Goal: Transaction & Acquisition: Purchase product/service

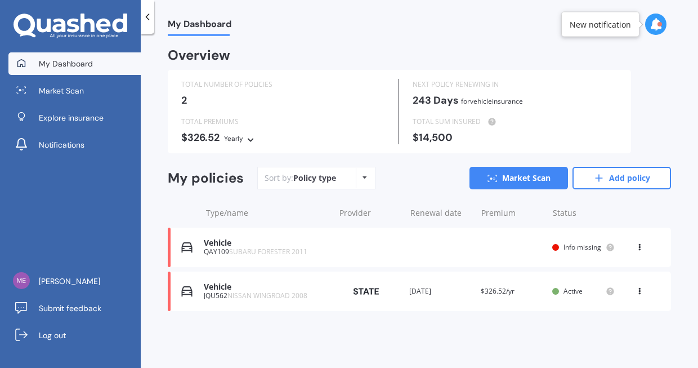
click at [358, 252] on div "Vehicle QAY109 SUBARU FORESTER 2011 Renewal date Premium You are paying Yearly …" at bounding box center [419, 246] width 503 height 39
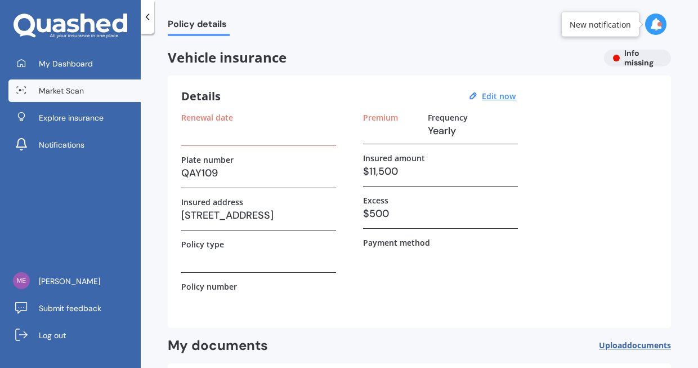
click at [70, 84] on link "Market Scan" at bounding box center [74, 90] width 132 height 23
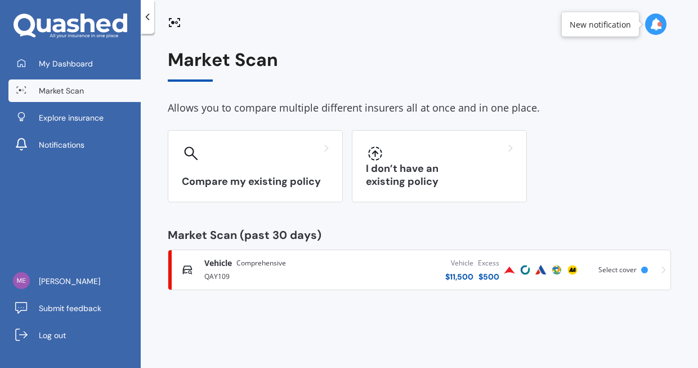
click at [516, 267] on img at bounding box center [510, 270] width 14 height 14
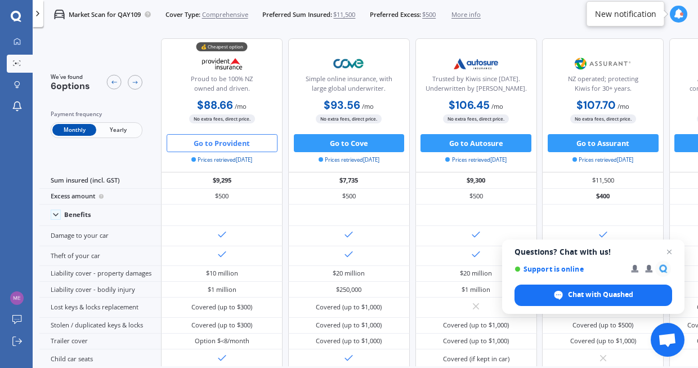
click at [209, 146] on button "Go to Provident" at bounding box center [222, 143] width 111 height 18
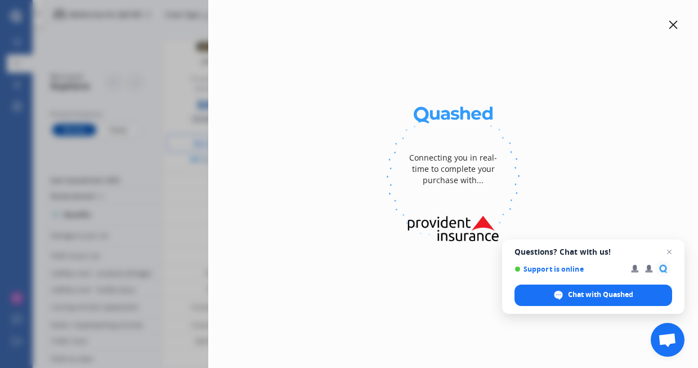
select select "full"
select select "[STREET_ADDRESS]"
select select "SUBARU"
select select "FORESTER"
select select "NO"
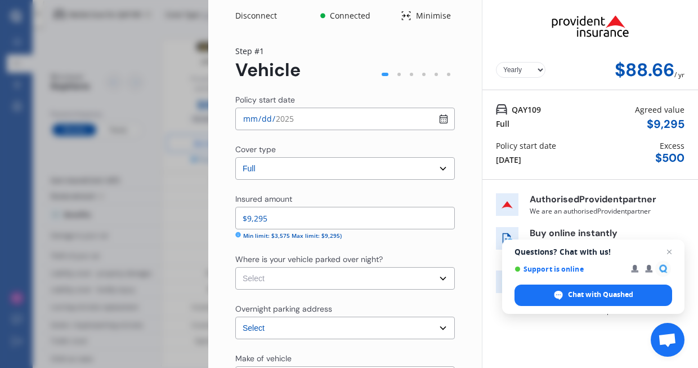
select select "Monthly"
click at [669, 253] on span "Open chat" at bounding box center [670, 252] width 14 height 14
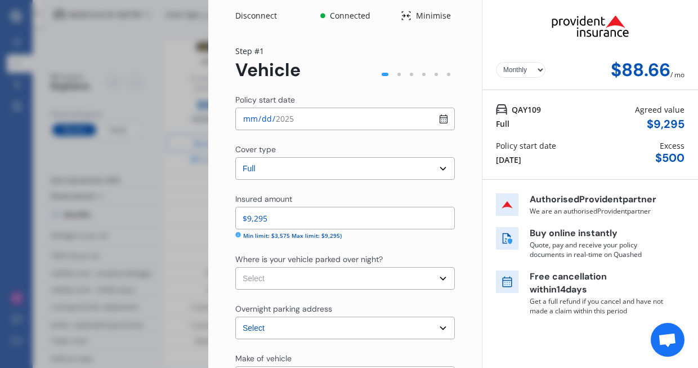
click at [433, 118] on input "[DATE]" at bounding box center [345, 119] width 220 height 23
click at [357, 122] on input "[DATE]" at bounding box center [345, 119] width 220 height 23
type input "[DATE]"
click option "Full" at bounding box center [0, 0] width 0 height 0
click at [329, 213] on input "$9,295" at bounding box center [345, 218] width 220 height 23
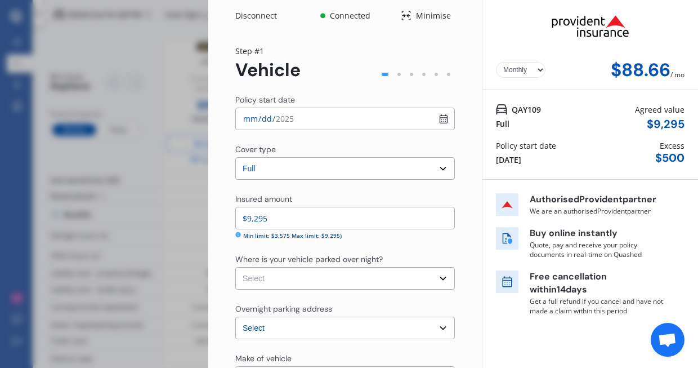
drag, startPoint x: 282, startPoint y: 217, endPoint x: 248, endPoint y: 209, distance: 34.6
click at [248, 209] on input "$9,295" at bounding box center [345, 218] width 220 height 23
drag, startPoint x: 318, startPoint y: 223, endPoint x: 236, endPoint y: 222, distance: 81.6
click at [235, 222] on input "$11,500" at bounding box center [345, 218] width 220 height 23
type input "$11,500"
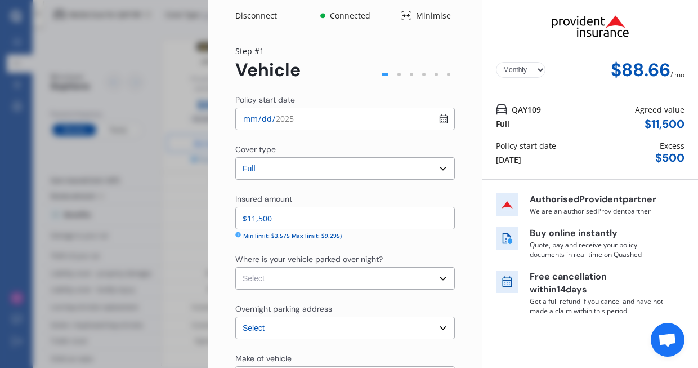
click at [278, 234] on div "Min limit: $3,575 Max limit: $9,295)" at bounding box center [292, 235] width 99 height 8
click at [284, 220] on input "$11,500" at bounding box center [345, 218] width 220 height 23
click at [238, 234] on icon at bounding box center [238, 235] width 6 height 6
select select "OFF-STREET"
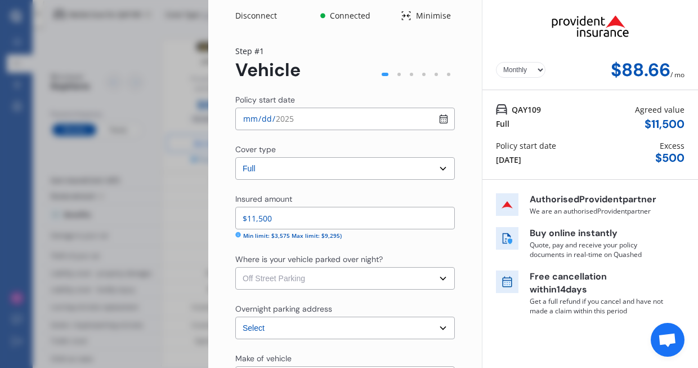
click option "Off Street Parking" at bounding box center [0, 0] width 0 height 0
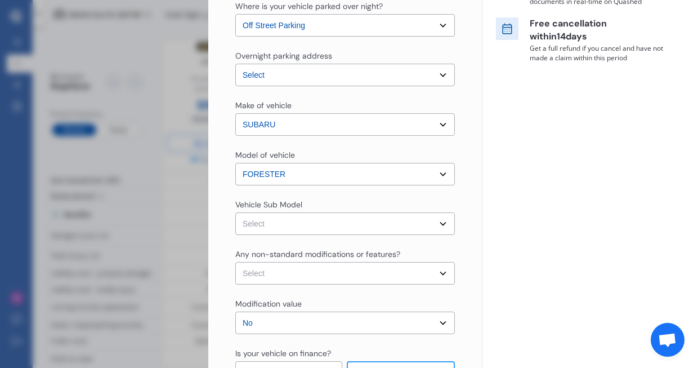
scroll to position [261, 0]
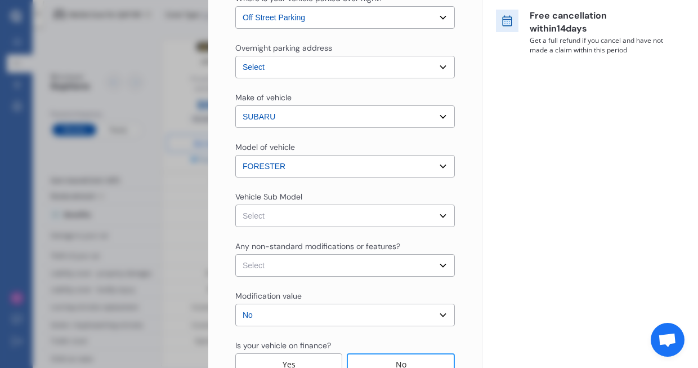
click at [300, 244] on div "Any non-standard modifications or features?" at bounding box center [317, 245] width 165 height 11
select select "none"
click option "None" at bounding box center [0, 0] width 0 height 0
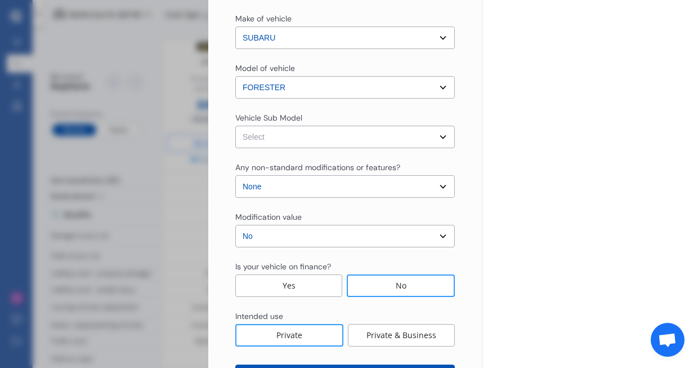
scroll to position [386, 0]
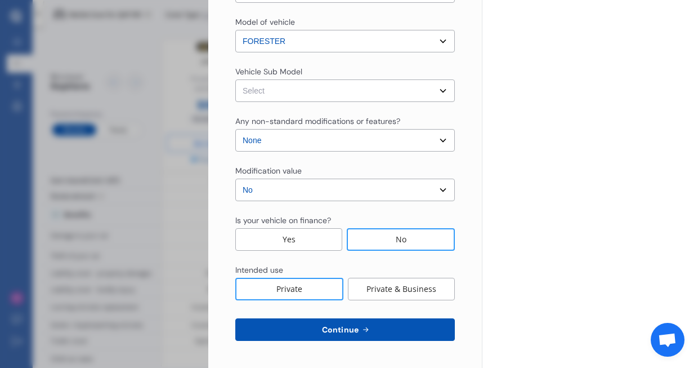
click at [266, 333] on button "Continue" at bounding box center [345, 329] width 220 height 23
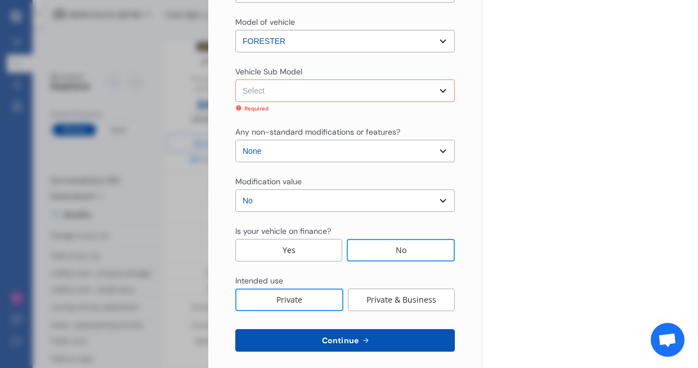
select select "NZVSUBA2011AEDD"
click option "Forester X Wagon 5dr Man 5sp AWD 2.0i [IMP]" at bounding box center [0, 0] width 0 height 0
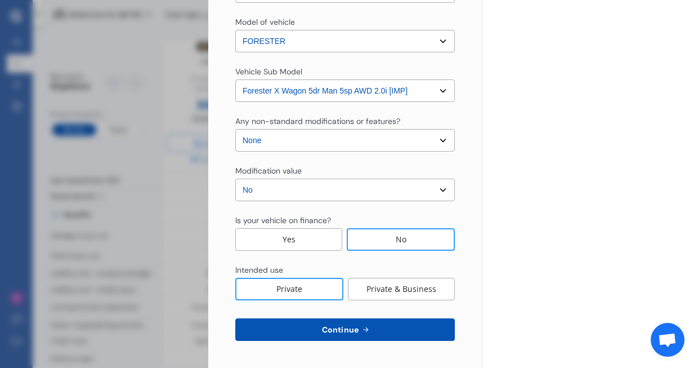
click at [297, 329] on button "Continue" at bounding box center [345, 329] width 220 height 23
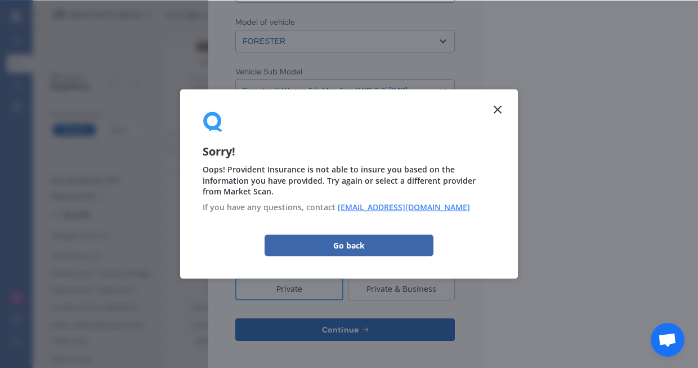
scroll to position [0, 0]
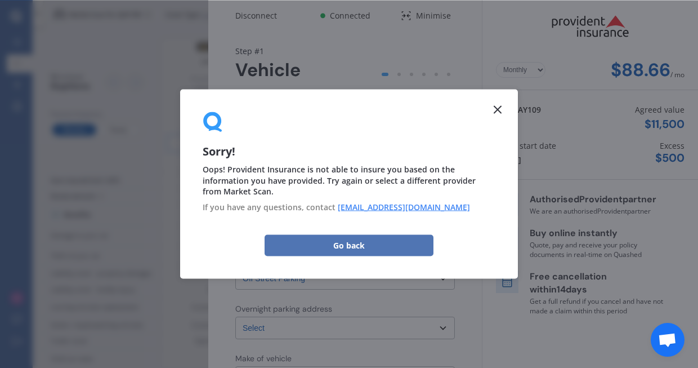
click at [390, 244] on button "Go back" at bounding box center [349, 245] width 169 height 21
